Goal: Check status: Check status

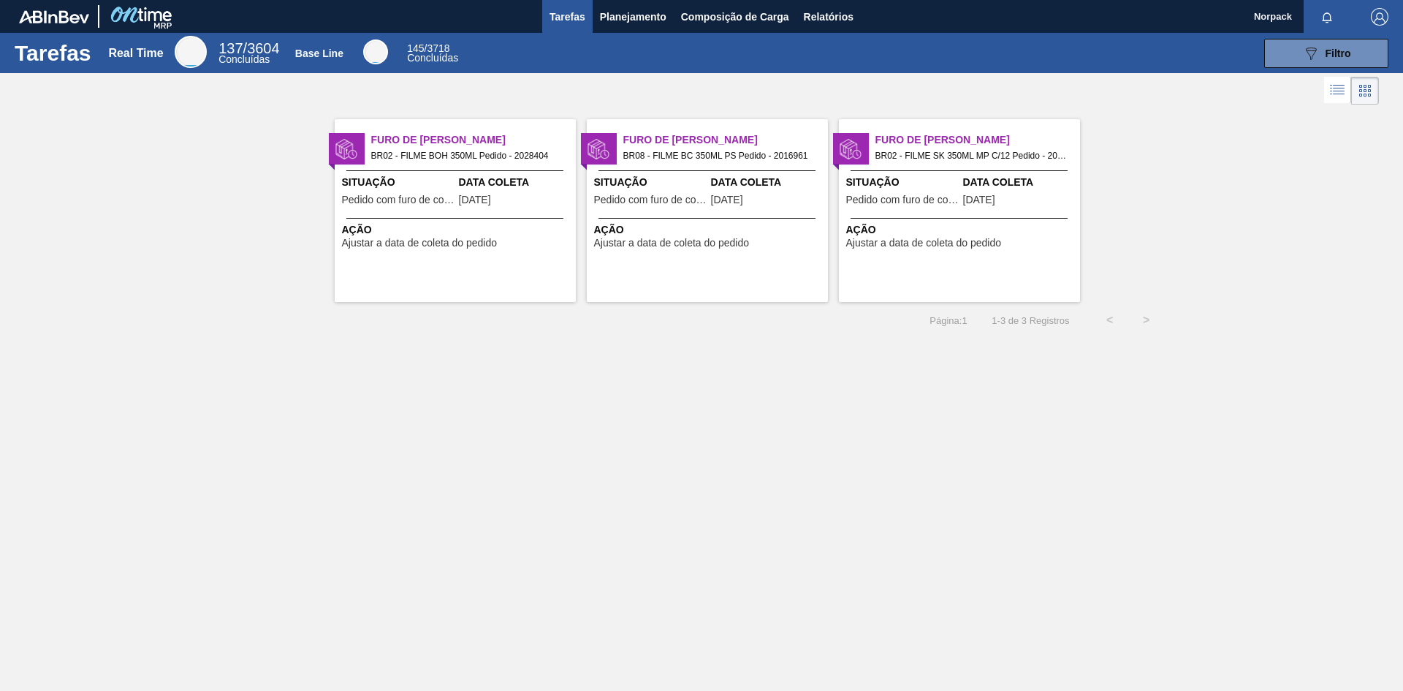
click at [948, 217] on div "Furo de Coleta BR02 - FILME SK 350ML MP C/12 Pedido - 2029831 Situação Pedido c…" at bounding box center [959, 210] width 241 height 183
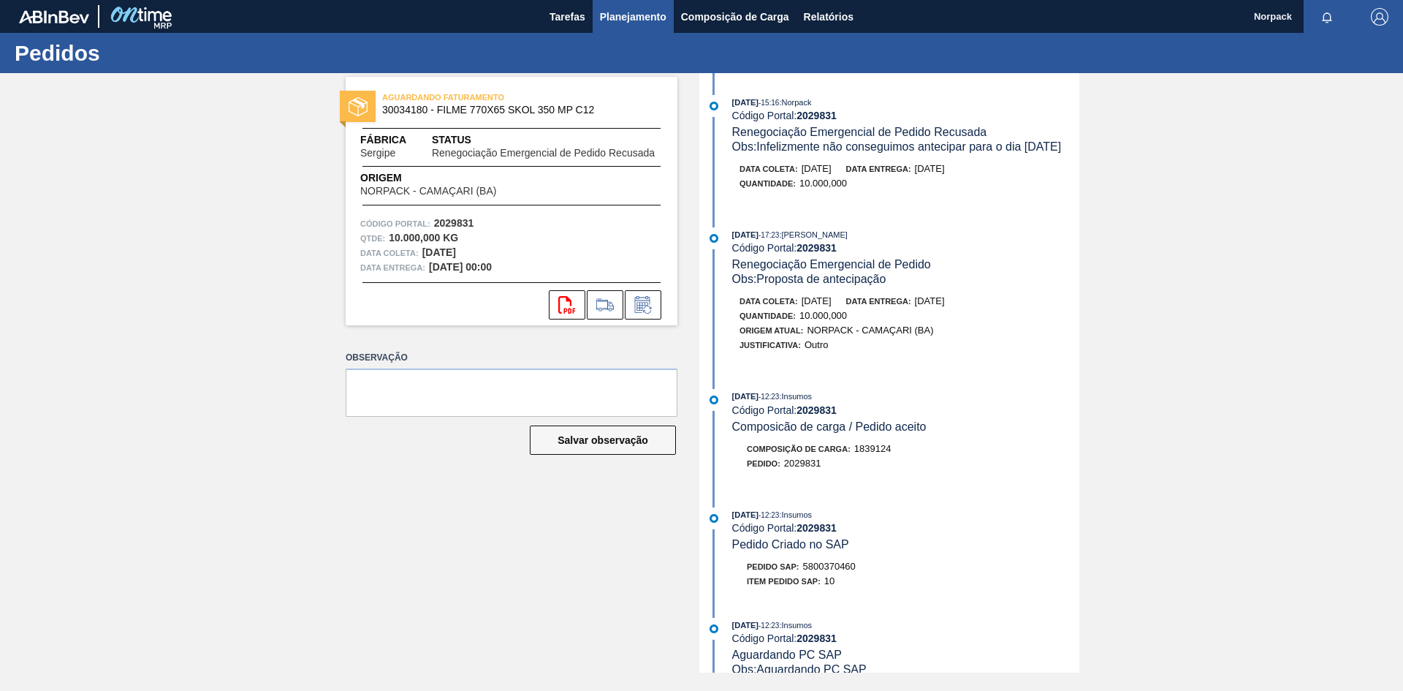
click at [627, 26] on button "Planejamento" at bounding box center [633, 16] width 81 height 33
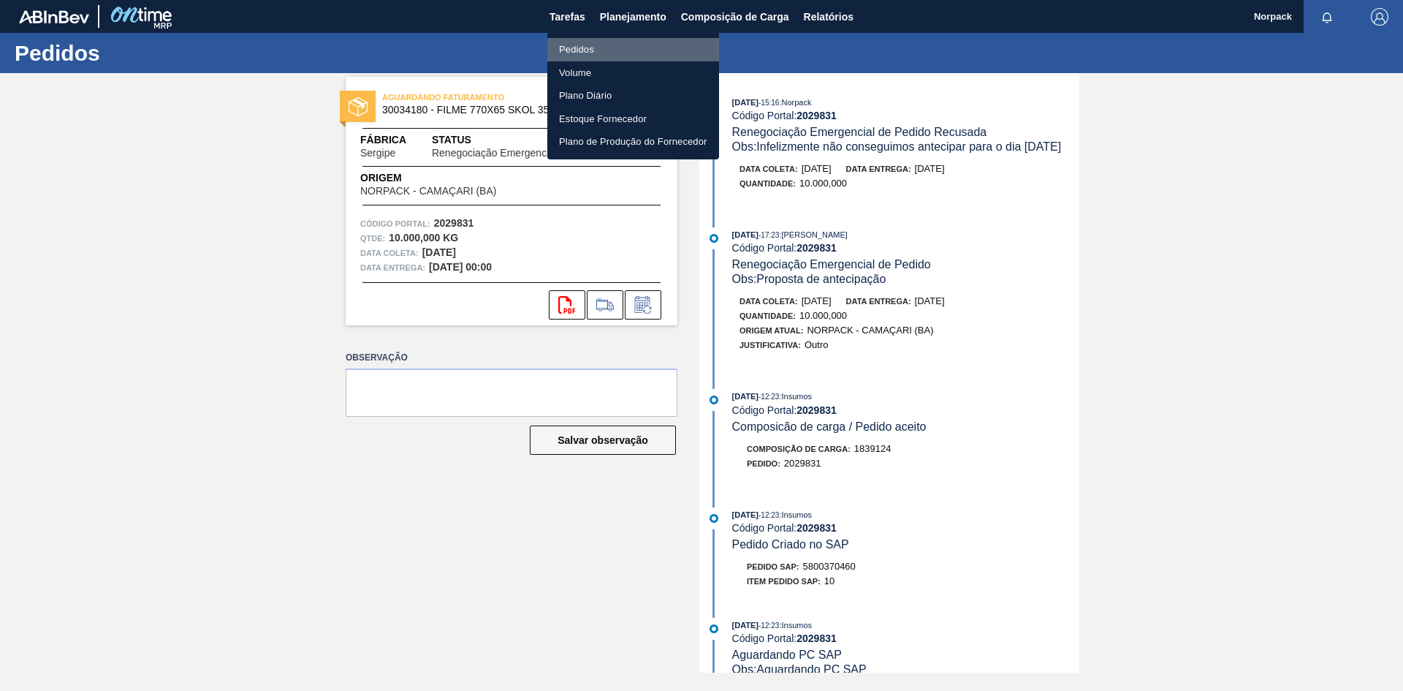
click at [583, 51] on li "Pedidos" at bounding box center [633, 49] width 172 height 23
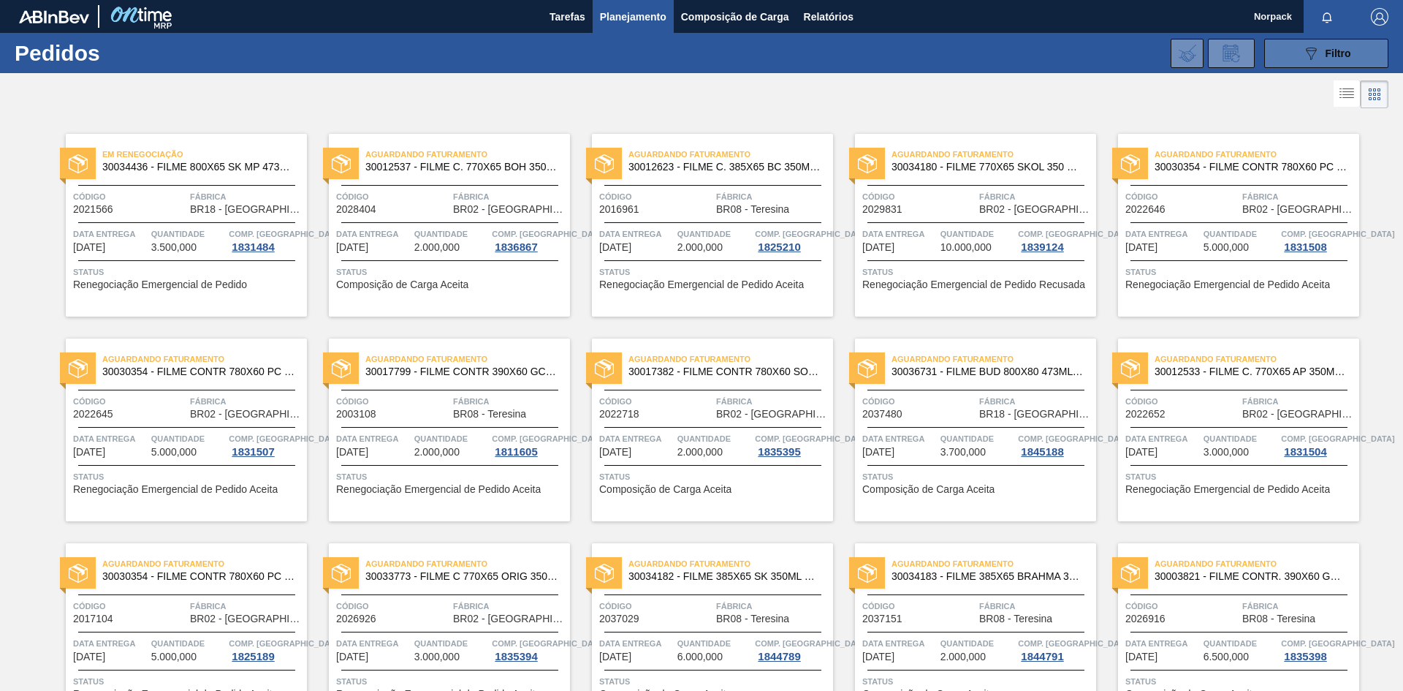
click at [1286, 53] on button "089F7B8B-B2A5-4AFE-B5C0-19BA573D28AC Filtro" at bounding box center [1326, 53] width 124 height 29
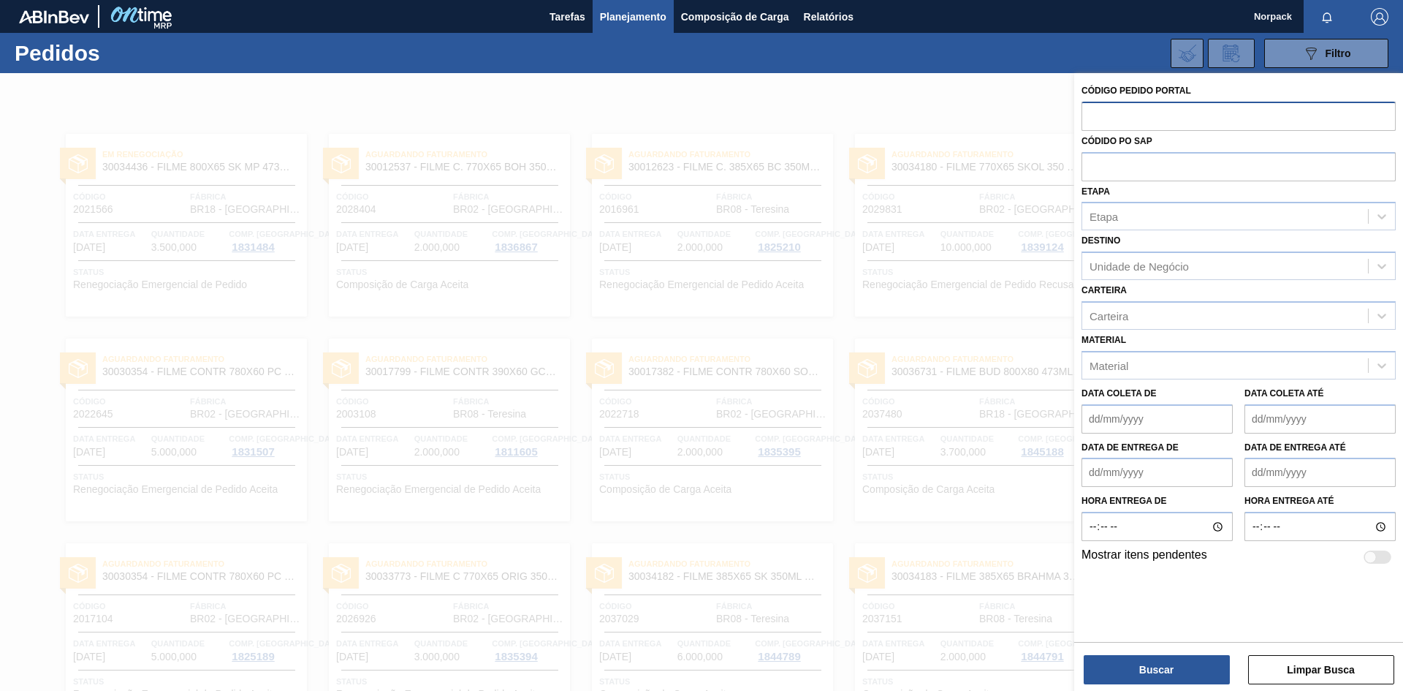
click at [1157, 120] on input "text" at bounding box center [1239, 116] width 314 height 28
paste input "2029832"
type input "2029832"
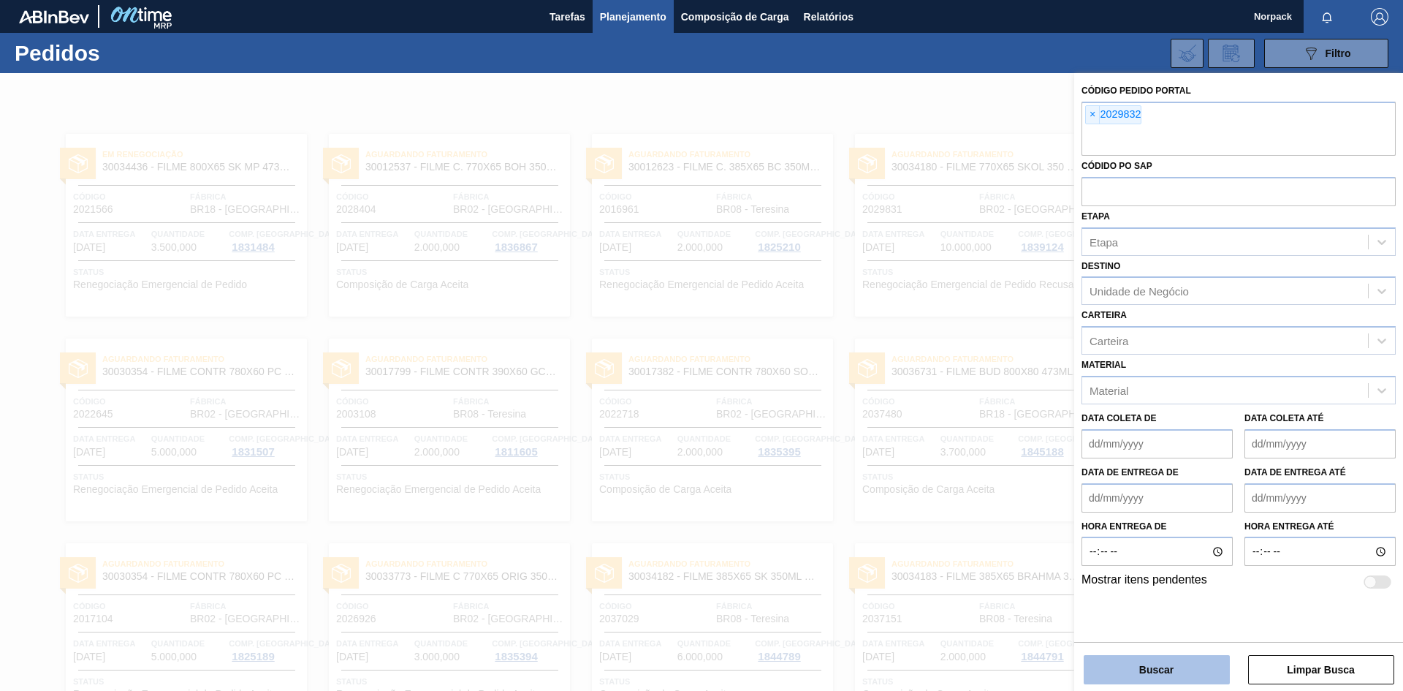
click at [1161, 664] on button "Buscar" at bounding box center [1157, 669] width 146 height 29
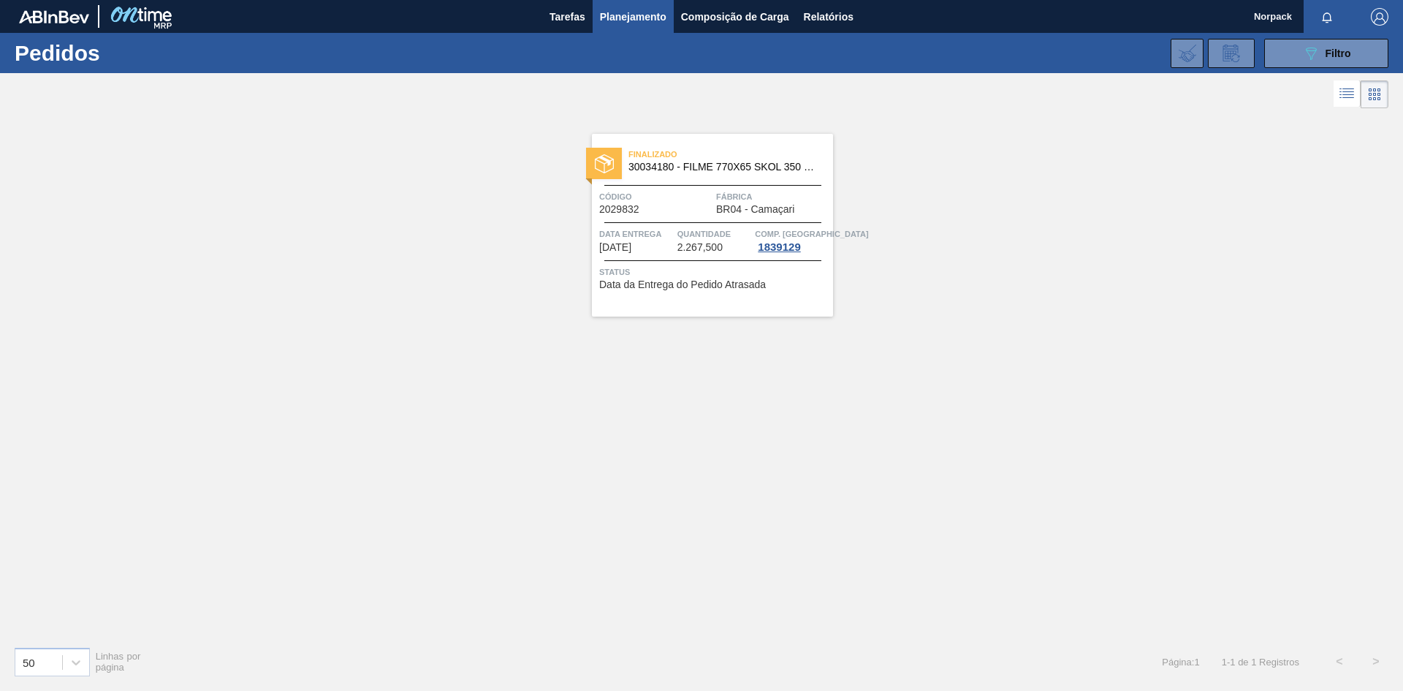
click at [652, 230] on span "Data Entrega" at bounding box center [636, 234] width 75 height 15
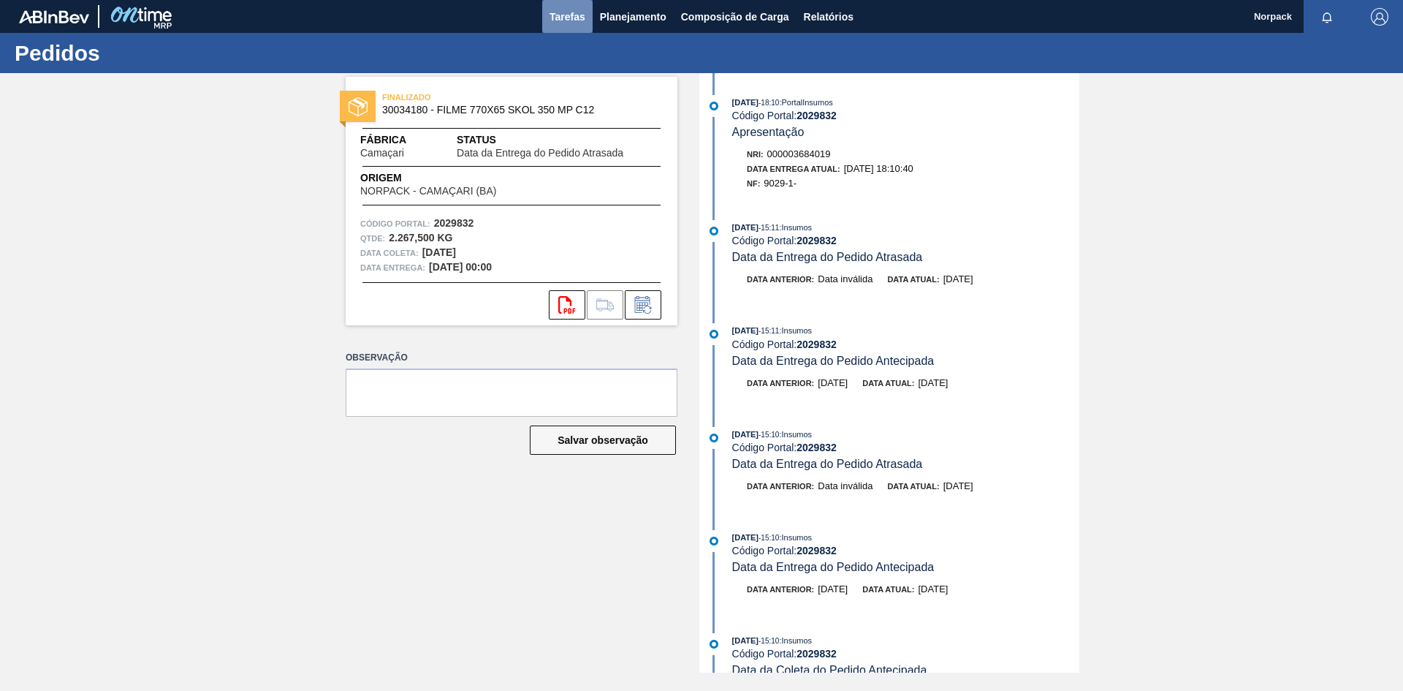
click at [574, 8] on span "Tarefas" at bounding box center [568, 17] width 36 height 18
